Goal: Navigation & Orientation: Find specific page/section

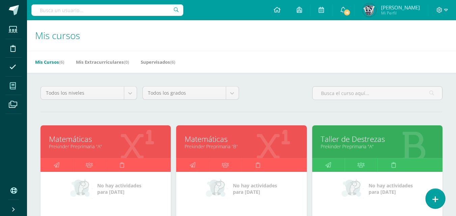
click at [436, 203] on icon at bounding box center [436, 200] width 6 height 8
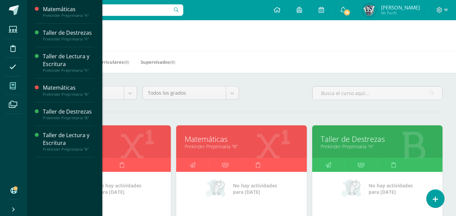
click at [15, 86] on icon at bounding box center [13, 86] width 6 height 7
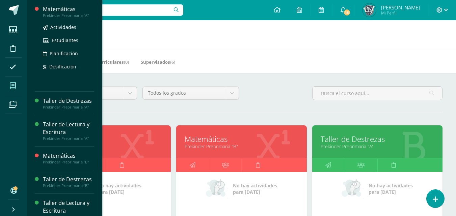
click at [56, 10] on div "Matemáticas" at bounding box center [68, 9] width 51 height 8
